Goal: Task Accomplishment & Management: Use online tool/utility

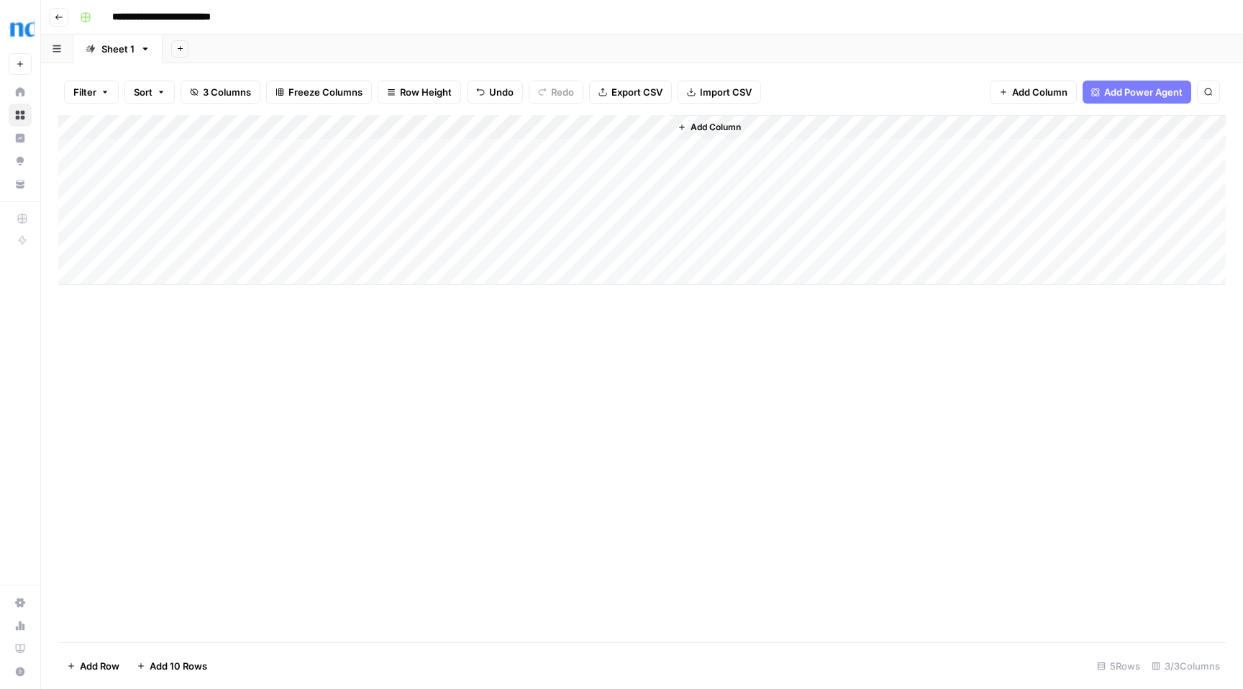
click at [260, 245] on div "Add Column" at bounding box center [642, 200] width 1168 height 170
type textarea "**********"
click at [464, 249] on div "Add Column" at bounding box center [642, 200] width 1168 height 170
click at [305, 248] on div "Add Column" at bounding box center [642, 200] width 1168 height 170
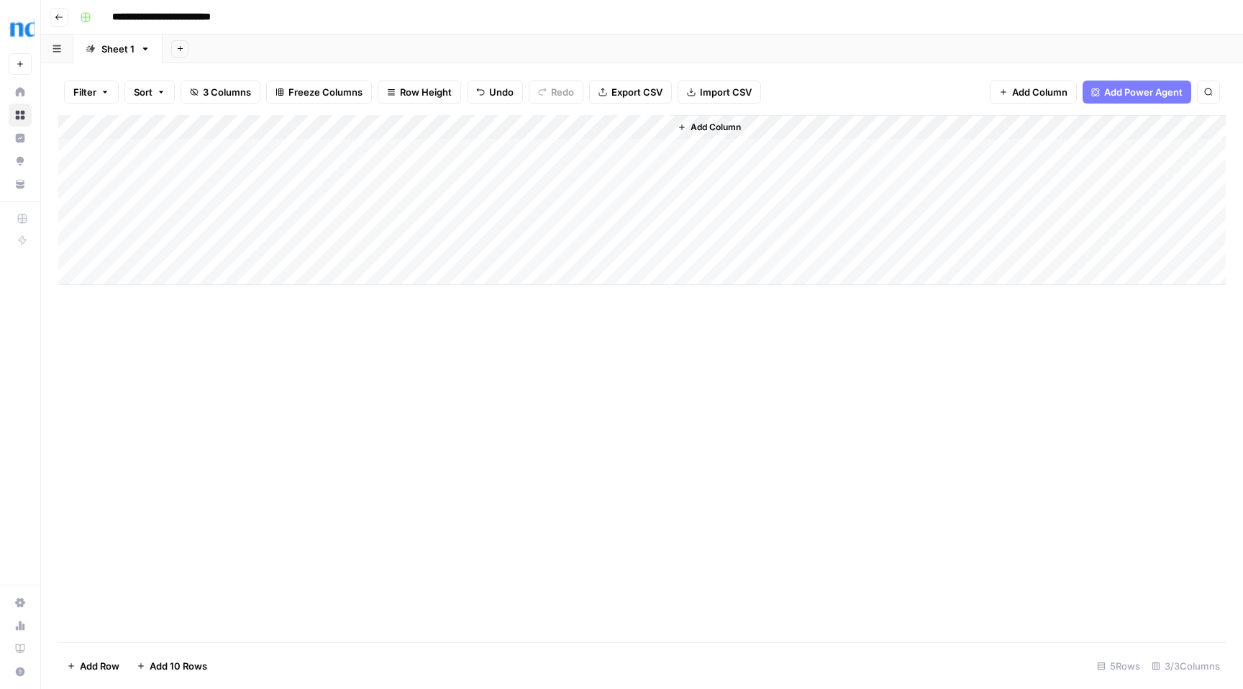
click at [305, 248] on div "Add Column" at bounding box center [642, 200] width 1168 height 170
click at [440, 249] on div "Add Column" at bounding box center [642, 200] width 1168 height 170
click at [465, 246] on div "Add Column" at bounding box center [642, 200] width 1168 height 170
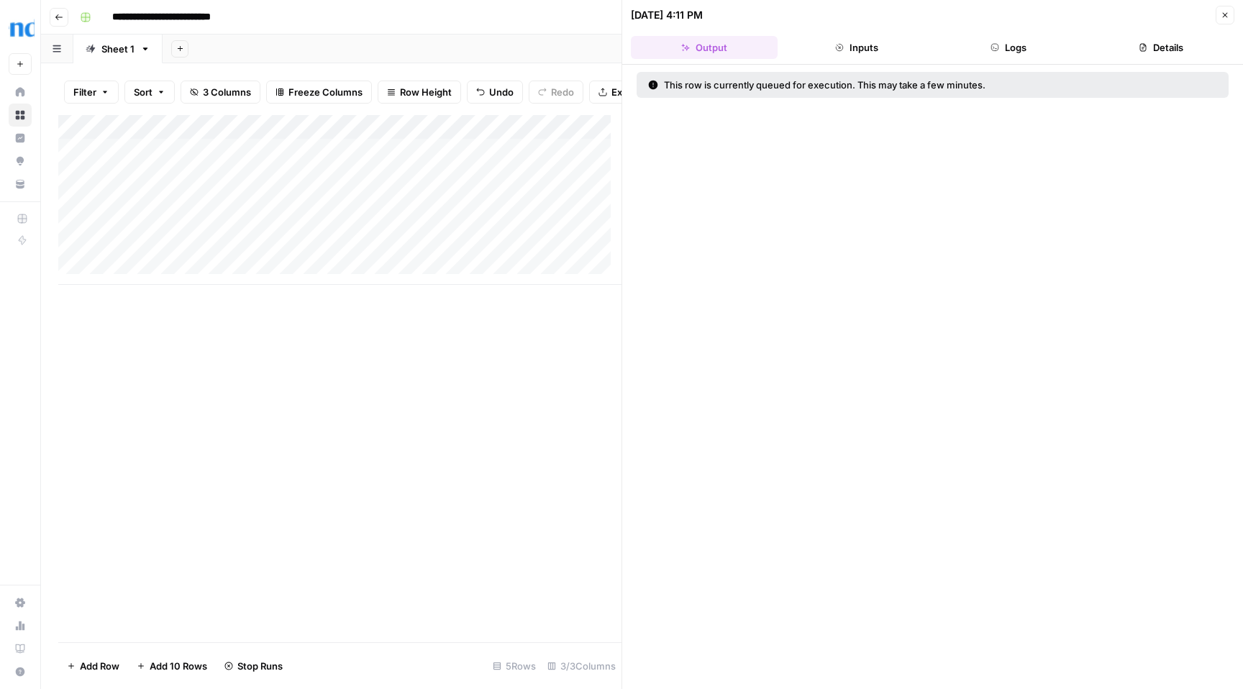
click at [1226, 12] on icon "button" at bounding box center [1225, 15] width 9 height 9
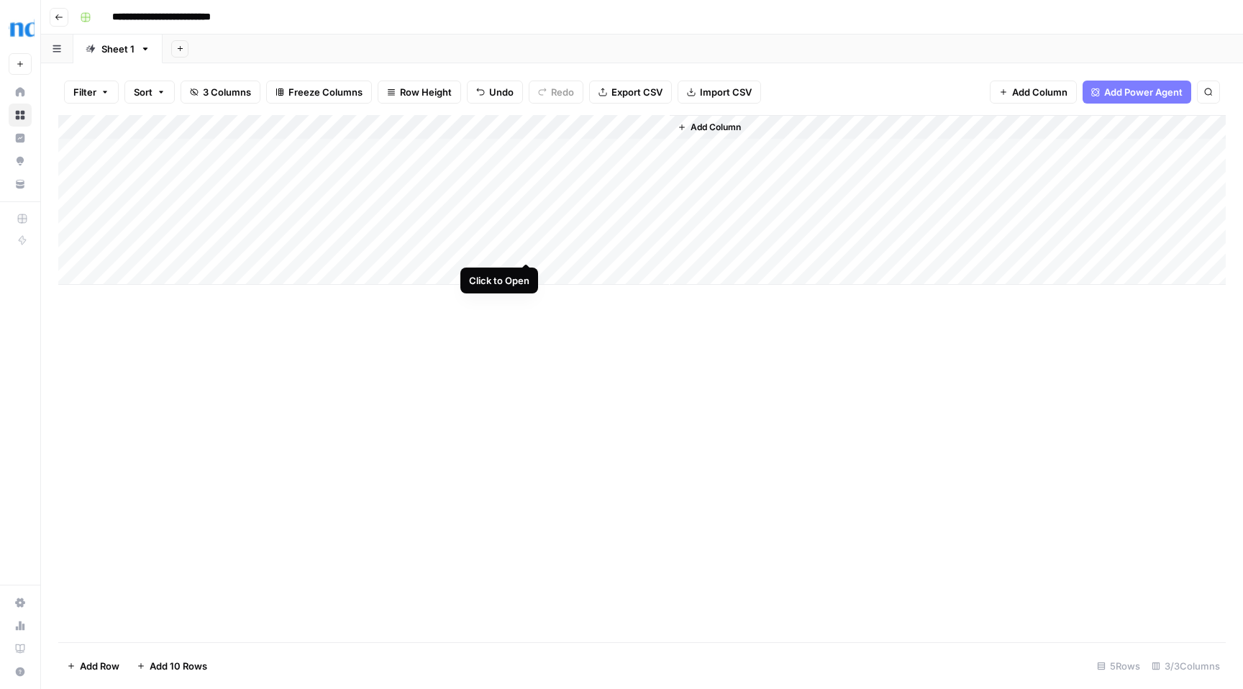
click at [525, 248] on div "Add Column" at bounding box center [642, 200] width 1168 height 170
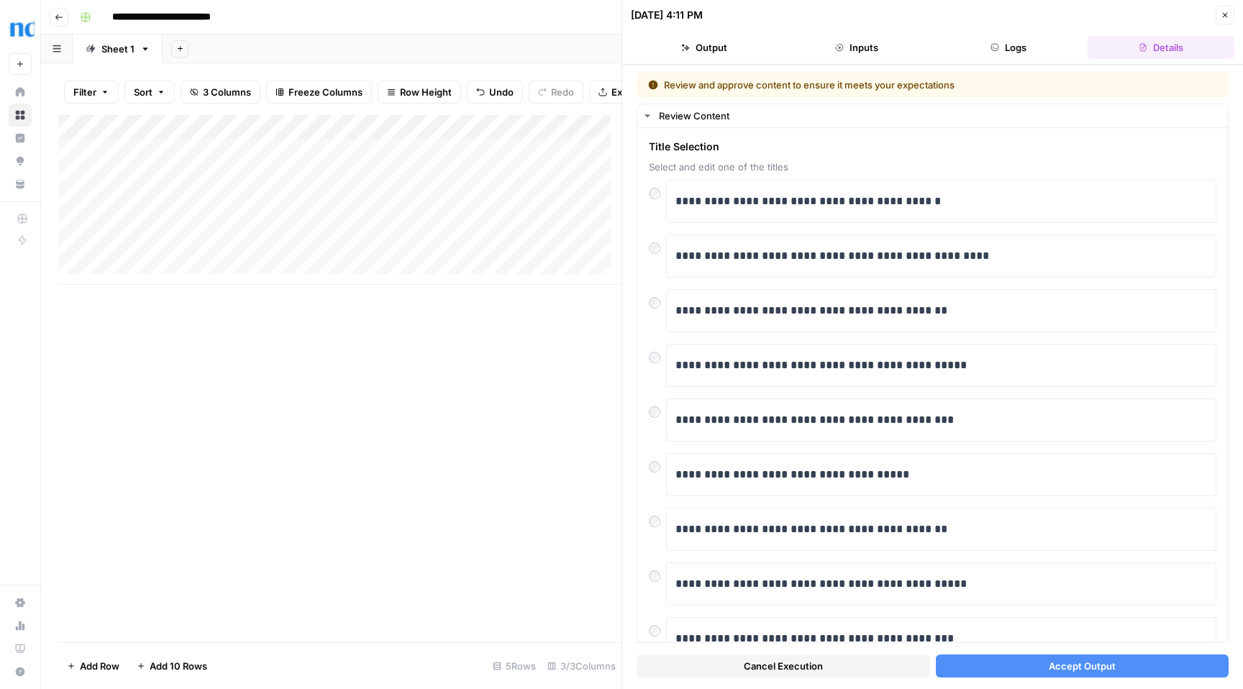
click at [1090, 668] on span "Accept Output" at bounding box center [1082, 666] width 67 height 14
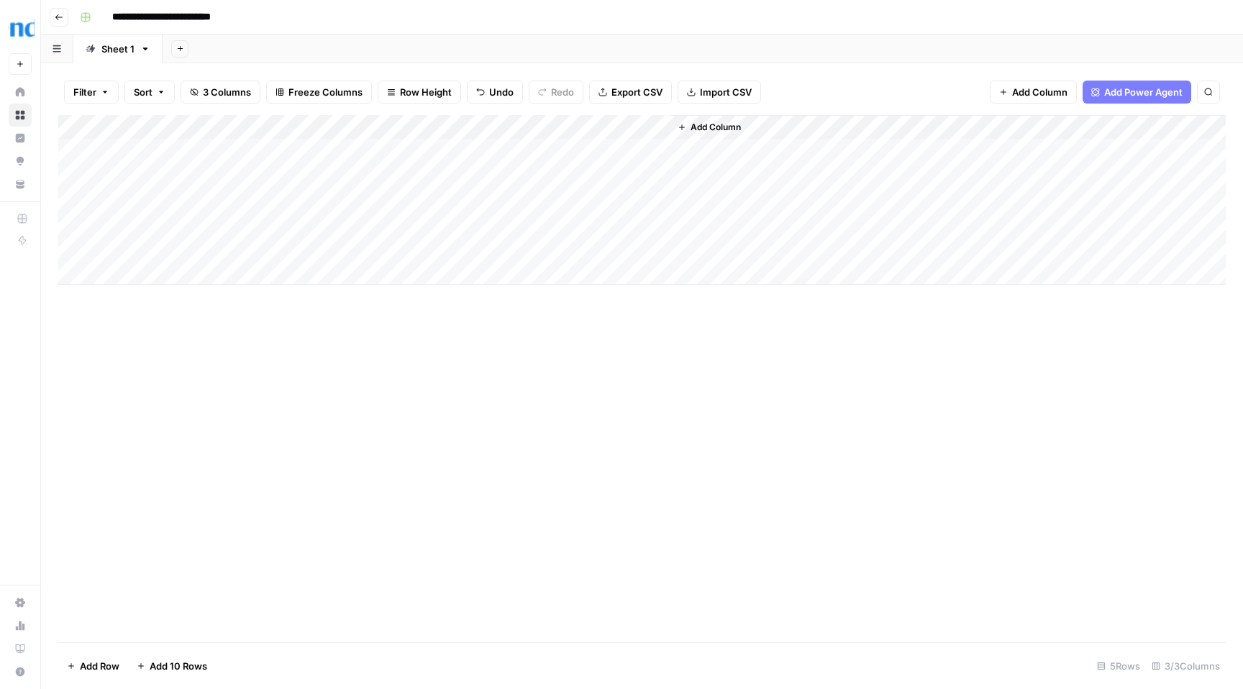
click at [306, 271] on div "Add Column" at bounding box center [642, 200] width 1168 height 170
click at [113, 273] on textarea "**********" at bounding box center [251, 274] width 286 height 20
type textarea "**********"
click at [456, 271] on div "Add Column" at bounding box center [642, 212] width 1168 height 194
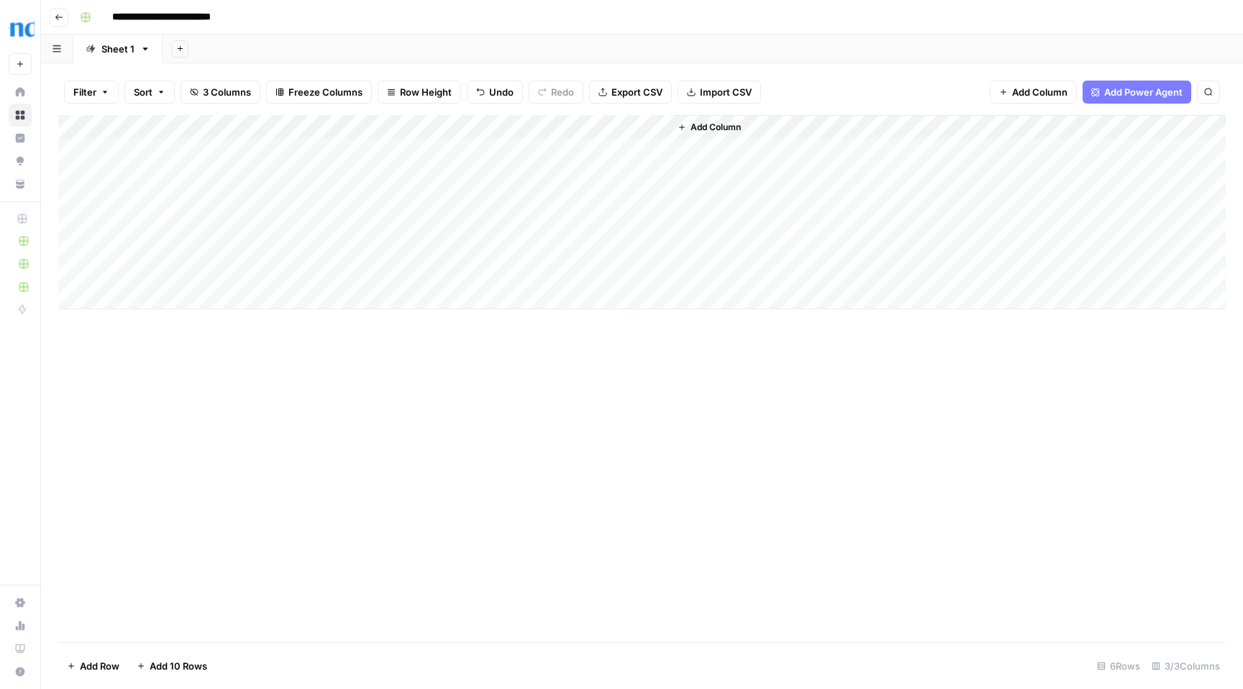
click at [466, 271] on div "Add Column" at bounding box center [642, 212] width 1168 height 194
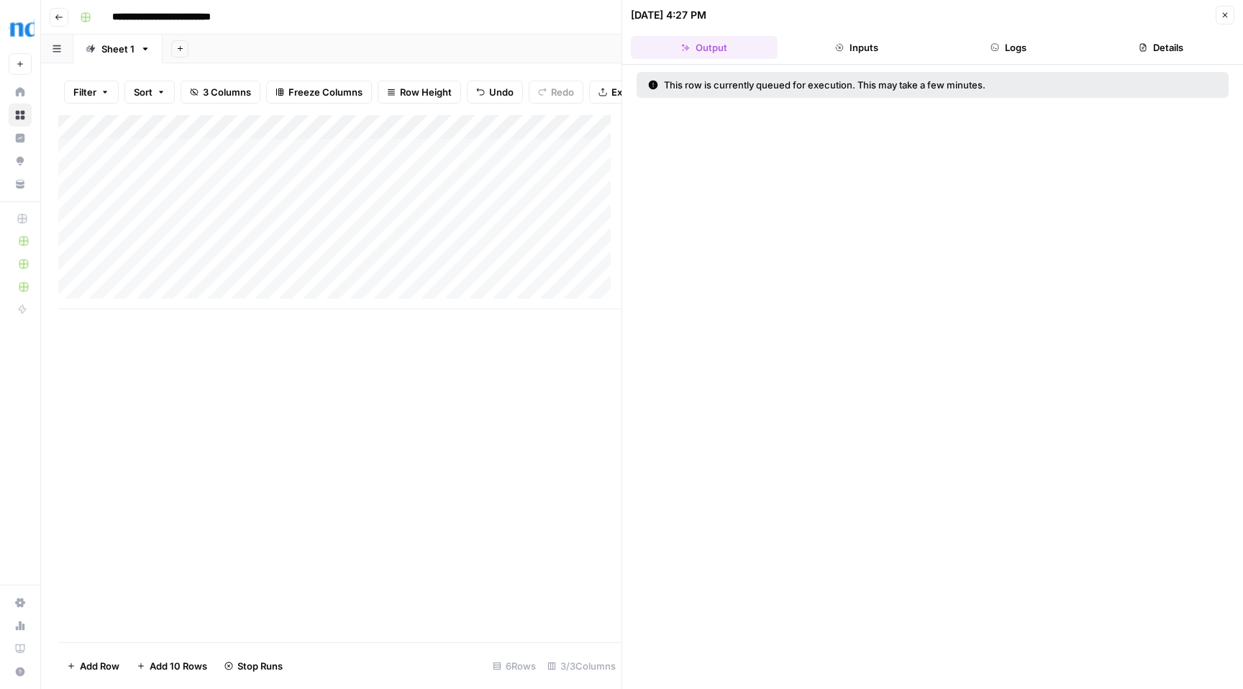
click at [1226, 14] on icon "button" at bounding box center [1225, 15] width 5 height 5
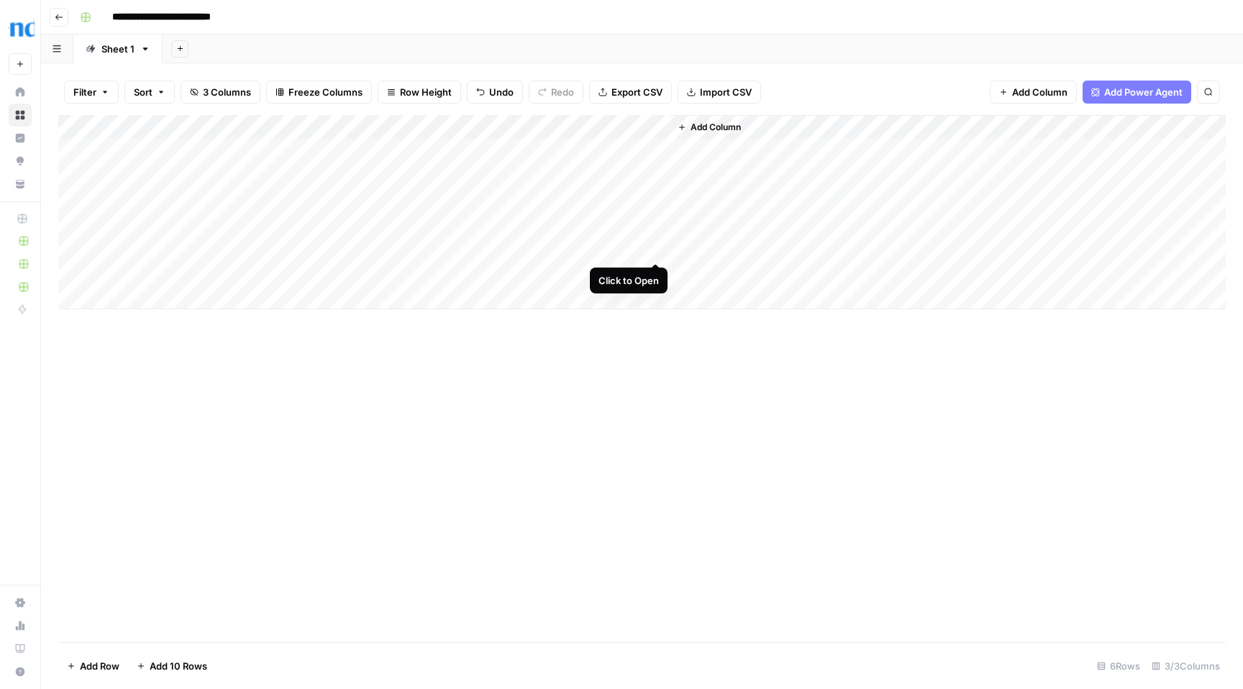
click at [660, 248] on div "Add Column" at bounding box center [642, 212] width 1168 height 194
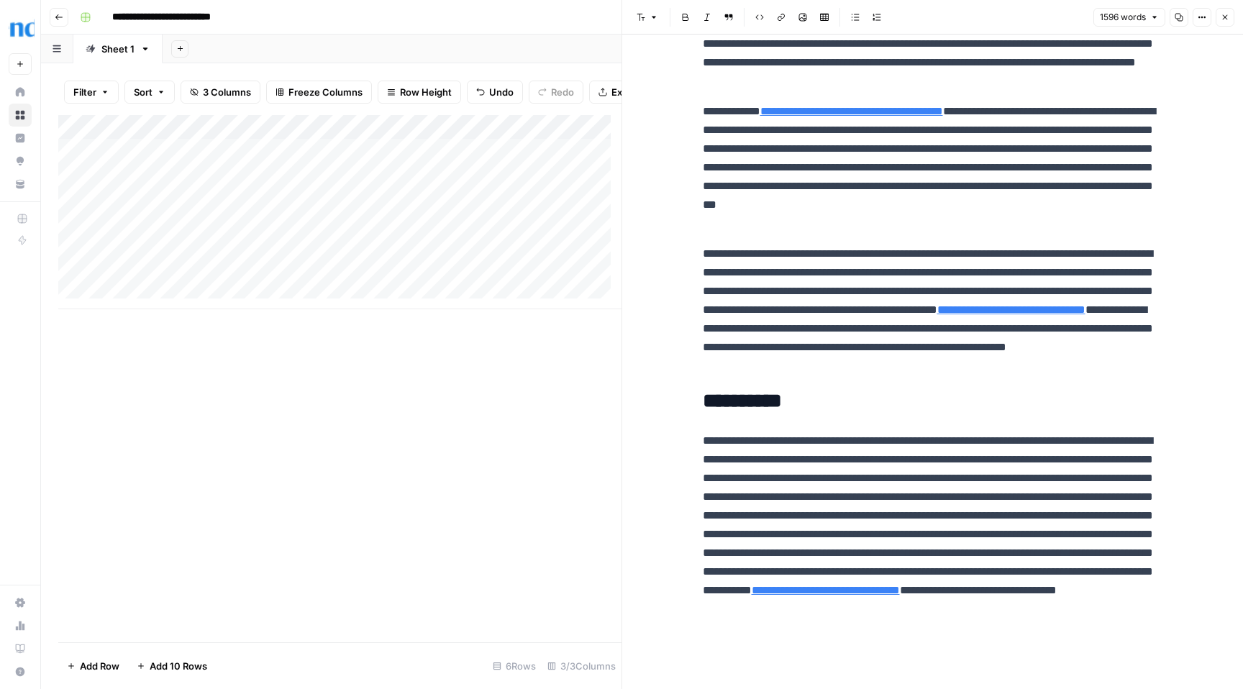
scroll to position [11, 0]
click at [143, 297] on div "Add Column" at bounding box center [339, 212] width 563 height 194
drag, startPoint x: 62, startPoint y: 296, endPoint x: 68, endPoint y: 253, distance: 44.4
click at [68, 253] on div "Add Column" at bounding box center [339, 224] width 563 height 219
click at [1223, 17] on icon "button" at bounding box center [1225, 17] width 9 height 9
